Goal: Information Seeking & Learning: Learn about a topic

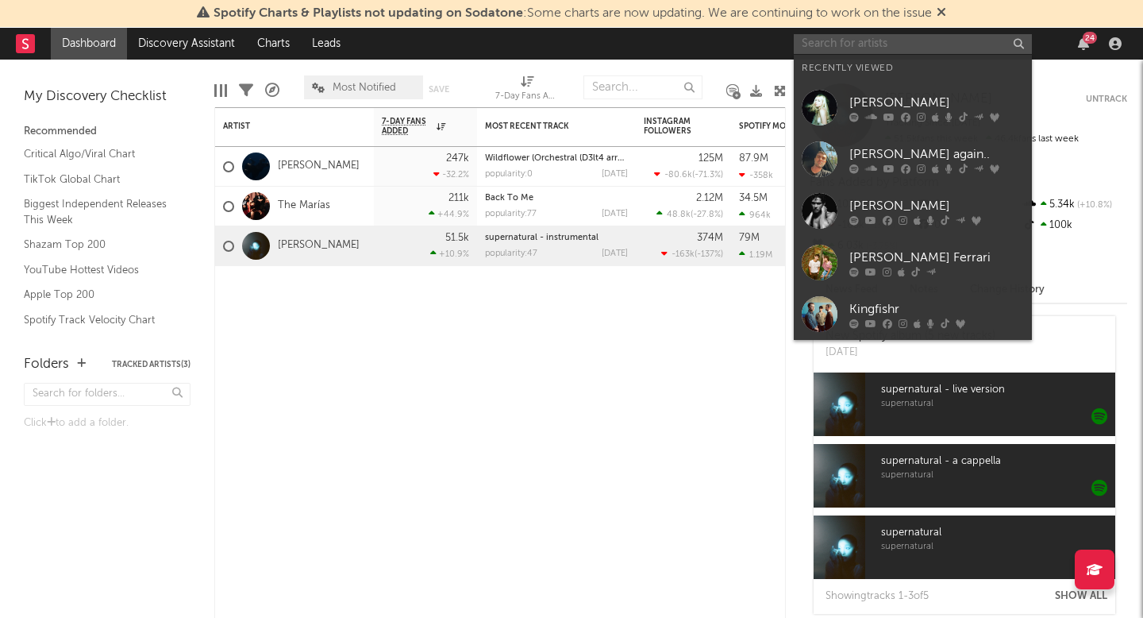
click at [846, 47] on input "text" at bounding box center [913, 44] width 238 height 20
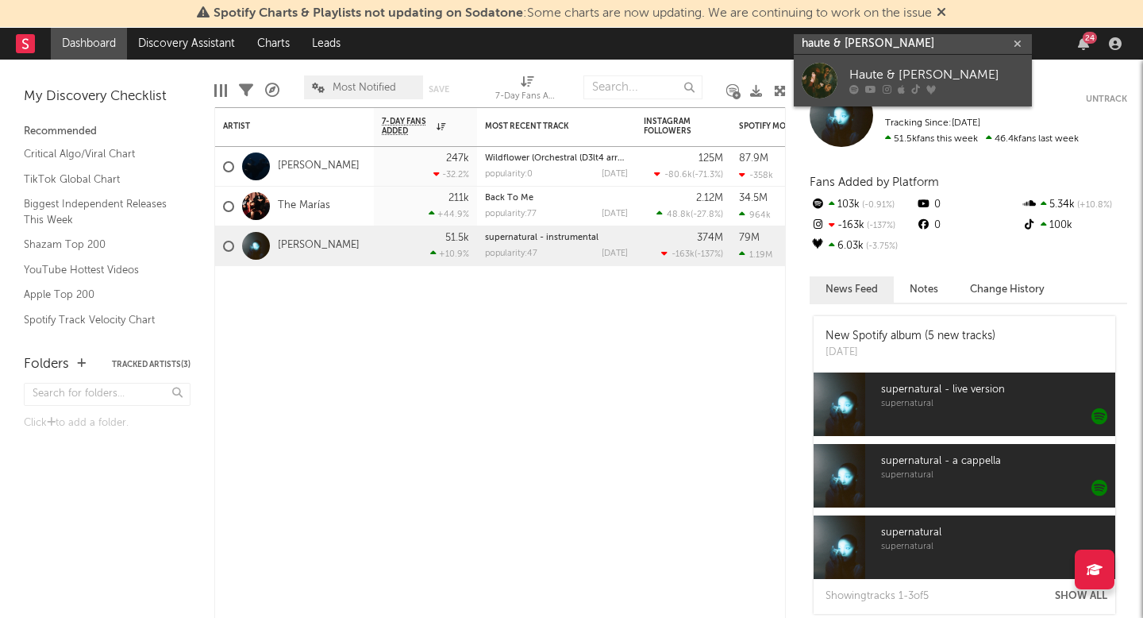
type input "haute & [PERSON_NAME]"
click at [820, 83] on div at bounding box center [820, 81] width 36 height 36
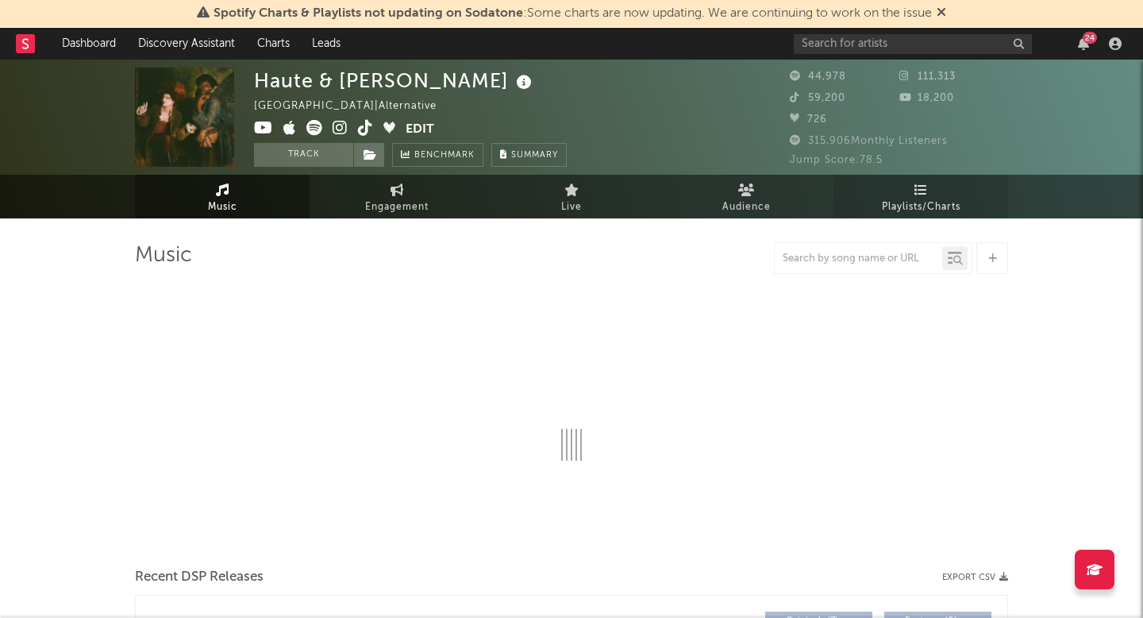
click at [927, 199] on span "Playlists/Charts" at bounding box center [921, 207] width 79 height 19
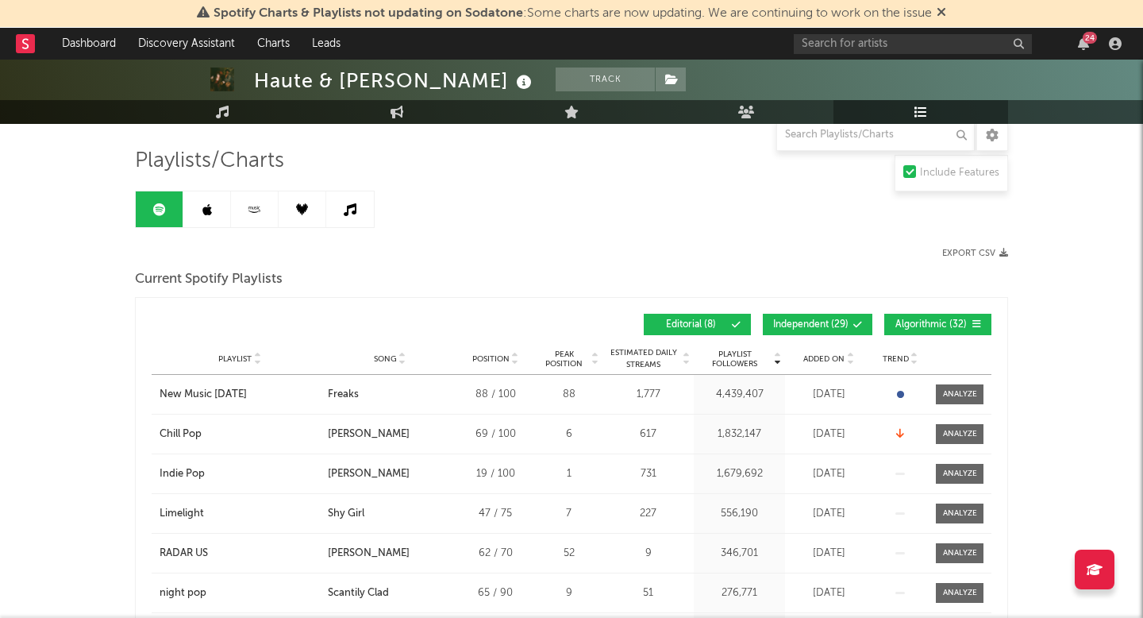
scroll to position [100, 0]
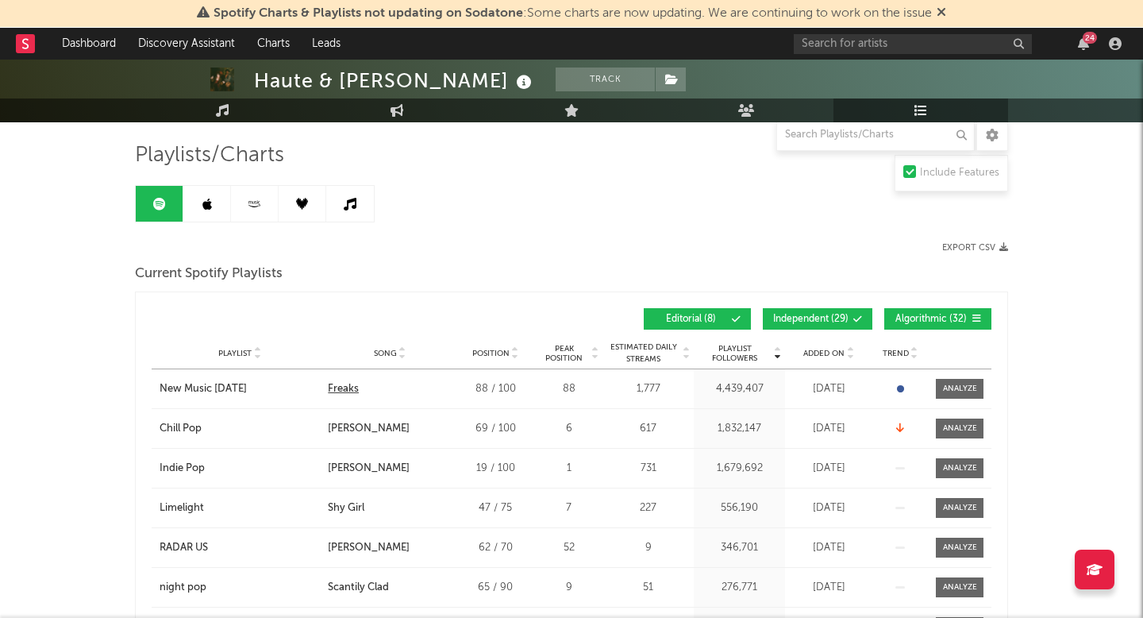
click at [349, 382] on div "Freaks" at bounding box center [343, 389] width 31 height 16
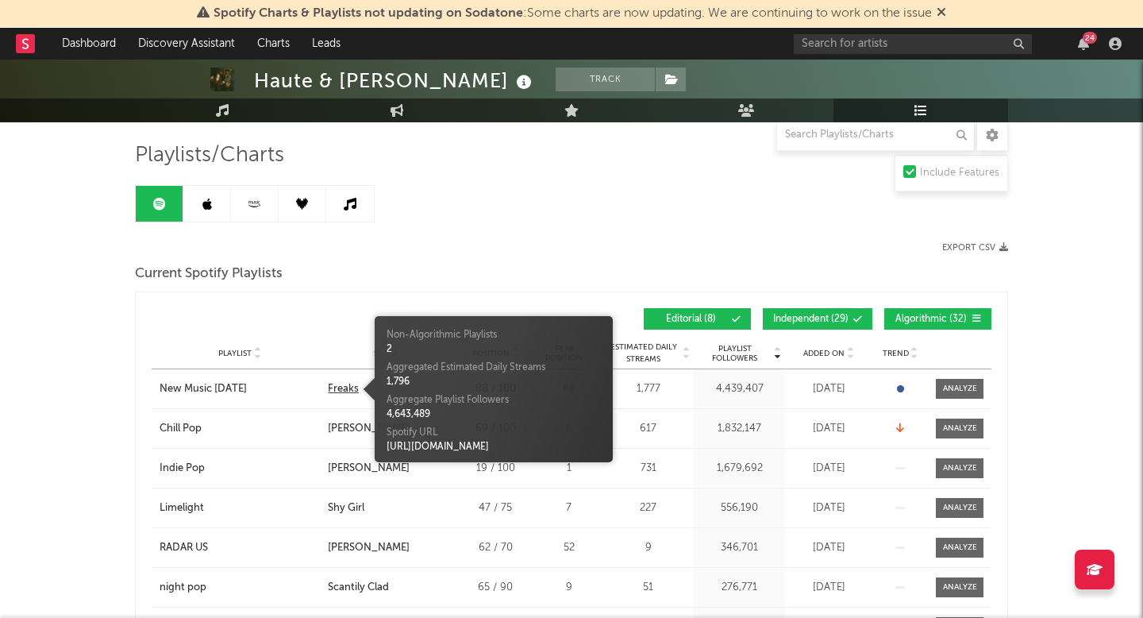
click at [343, 390] on div "Freaks" at bounding box center [343, 389] width 31 height 16
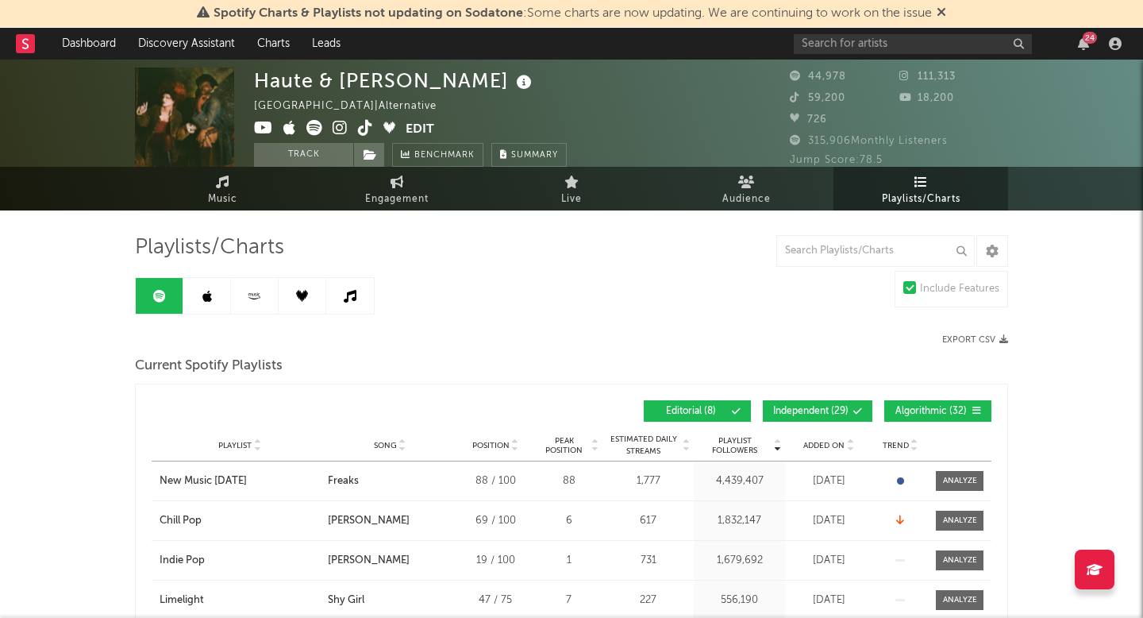
scroll to position [0, 0]
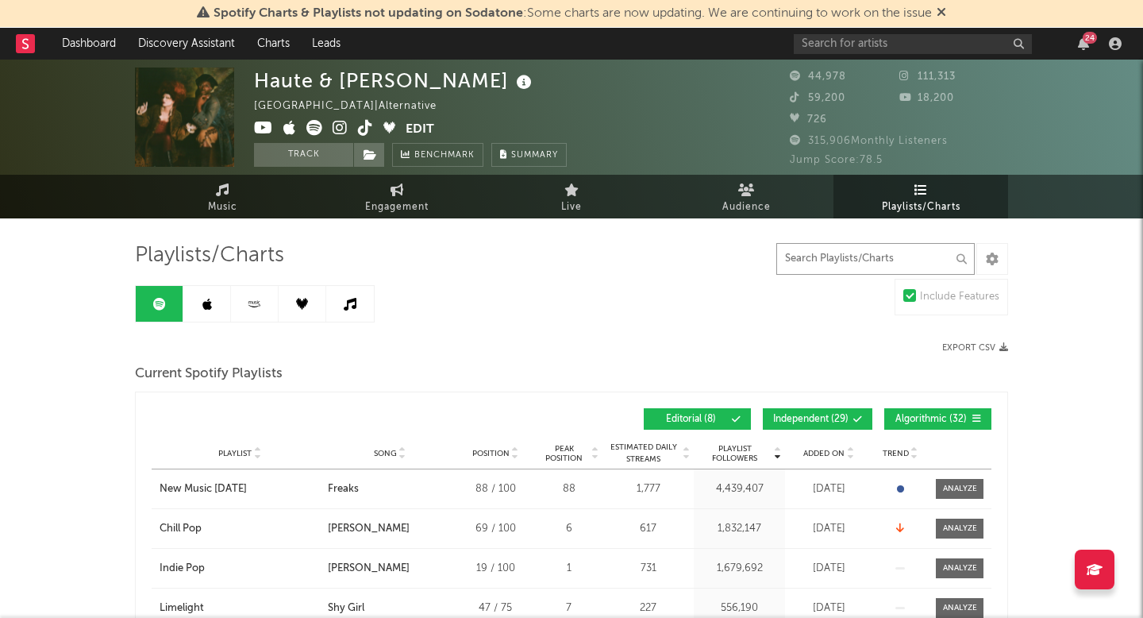
click at [885, 262] on input "text" at bounding box center [876, 259] width 199 height 32
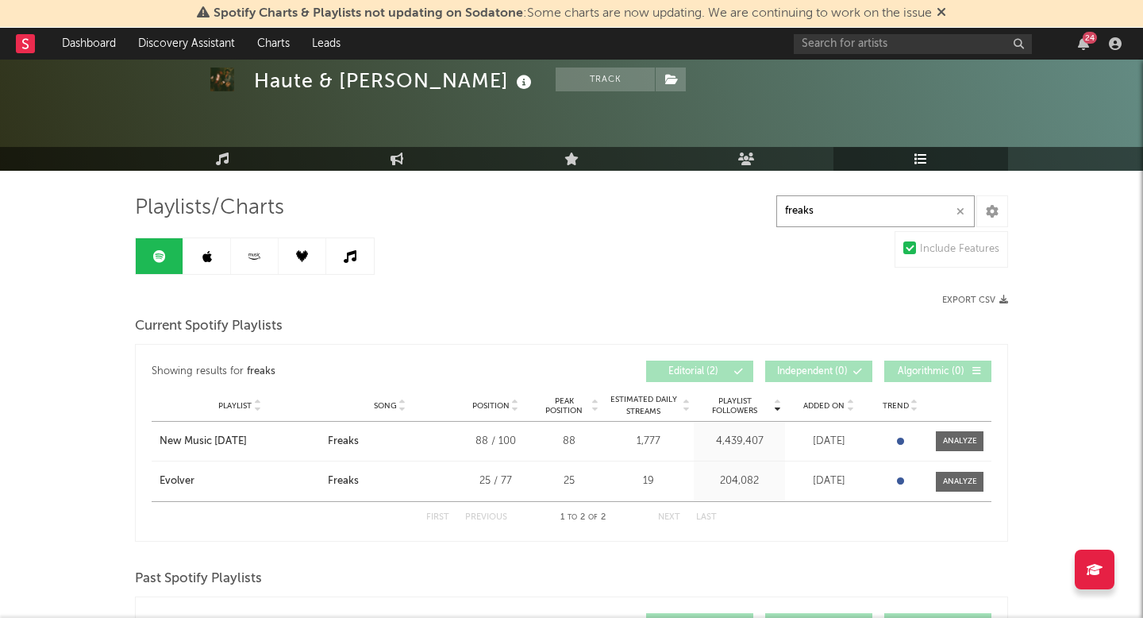
scroll to position [56, 0]
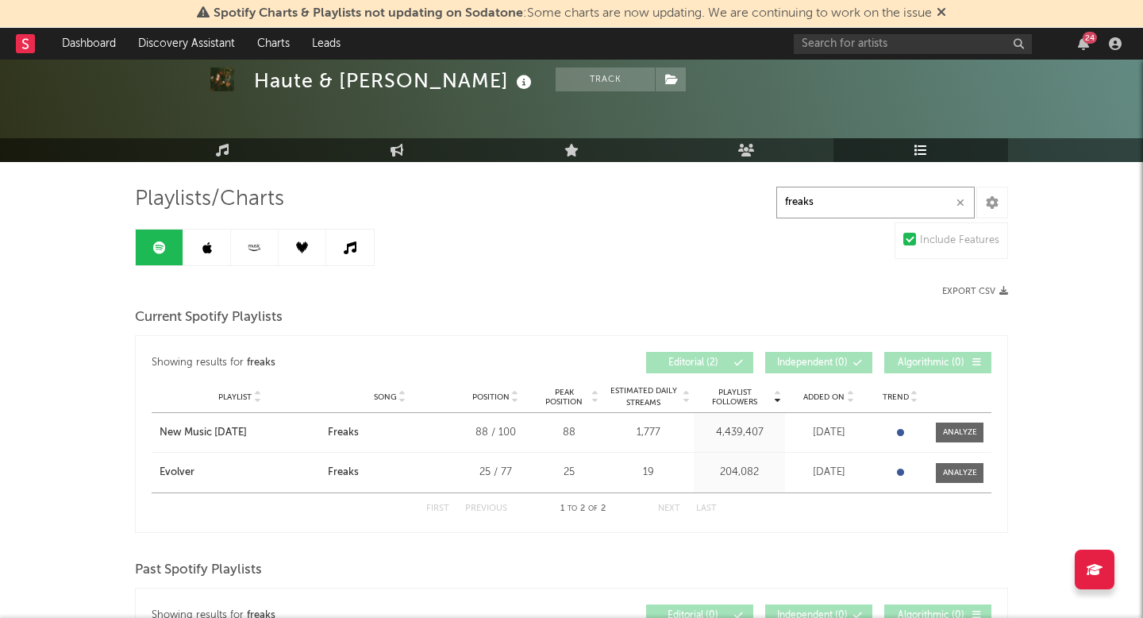
type input "freaks"
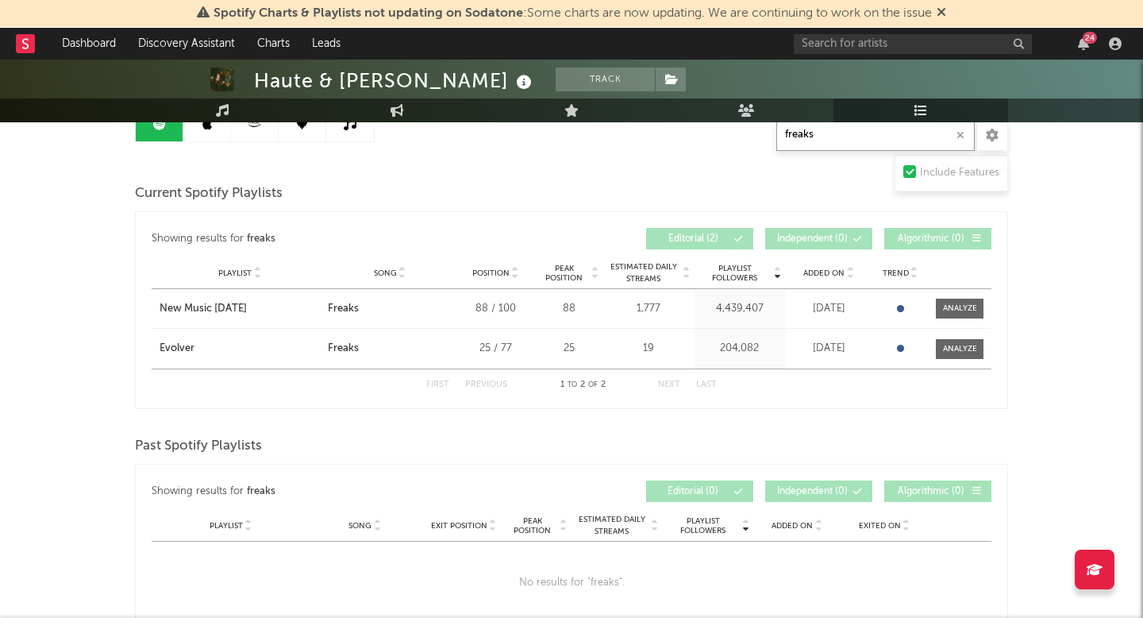
scroll to position [291, 0]
